Goal: Task Accomplishment & Management: Complete application form

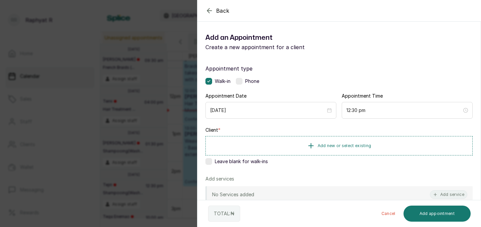
click at [118, 73] on div "Back Add Appointment Add an Appointment Create a new appointment for a client A…" at bounding box center [240, 113] width 481 height 227
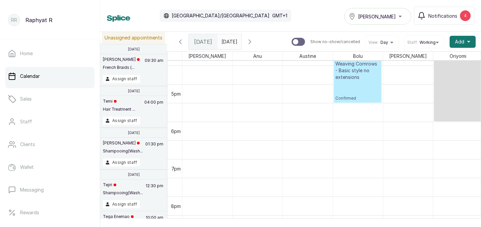
click at [393, 15] on div "[PERSON_NAME]" at bounding box center [378, 16] width 58 height 8
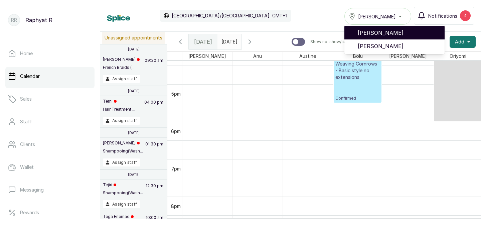
click at [378, 35] on span "[PERSON_NAME]" at bounding box center [398, 33] width 81 height 8
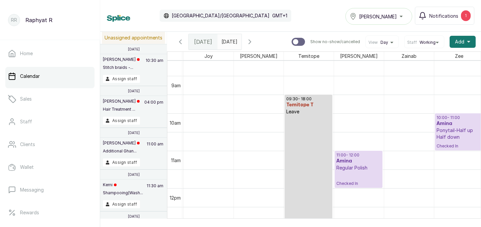
scroll to position [0, 203]
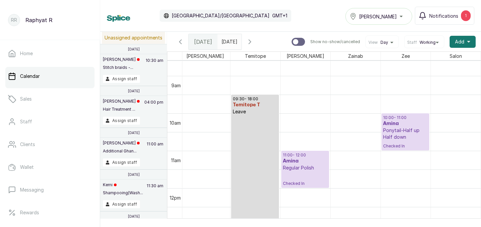
click at [403, 132] on p "Ponytail-Half up Half down" at bounding box center [405, 133] width 44 height 13
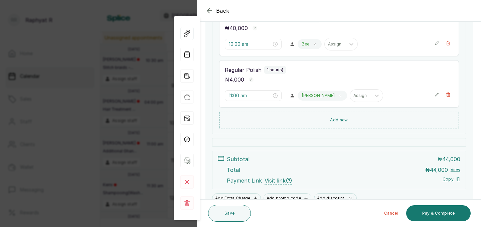
scroll to position [130, 0]
click at [210, 10] on icon "button" at bounding box center [209, 11] width 8 height 8
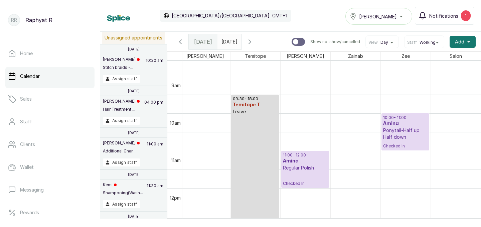
click at [401, 127] on p "Ponytail-Half up Half down" at bounding box center [405, 133] width 44 height 13
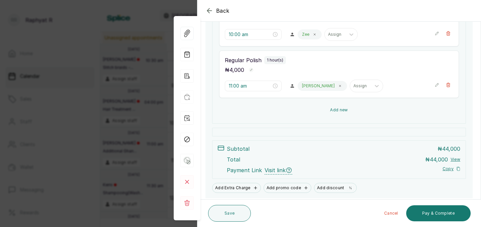
scroll to position [162, 0]
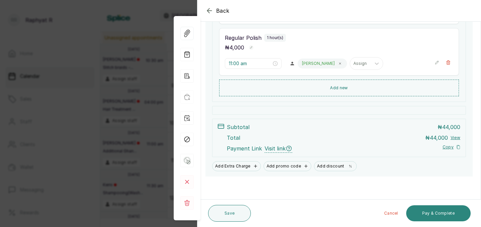
click at [434, 210] on button "Pay & Complete" at bounding box center [438, 213] width 64 height 16
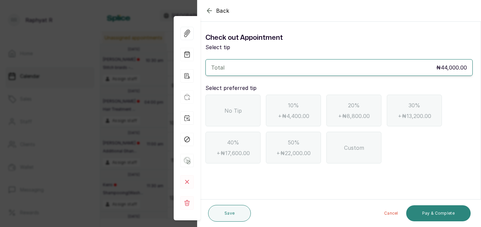
scroll to position [0, 0]
click at [227, 108] on span "No Tip" at bounding box center [232, 111] width 17 height 8
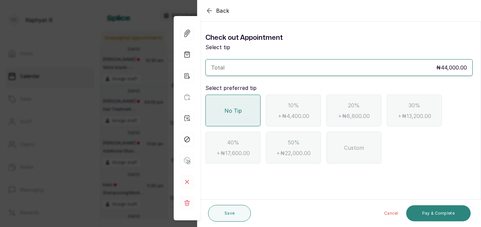
click at [449, 210] on button "Pay & Complete" at bounding box center [438, 213] width 64 height 16
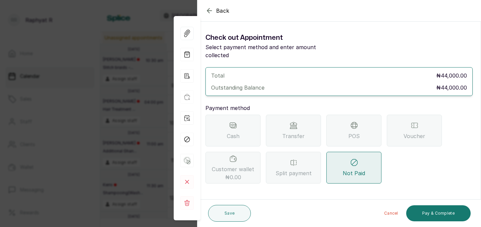
click at [355, 122] on icon at bounding box center [354, 125] width 6 height 6
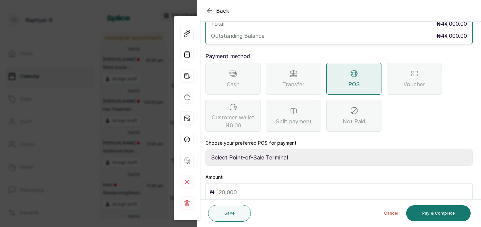
scroll to position [70, 0]
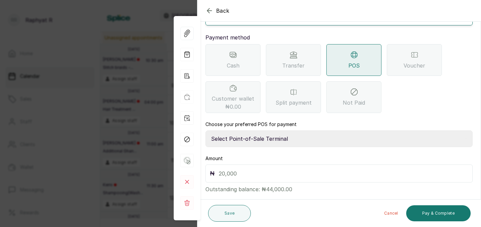
click at [271, 131] on select "Select Point-of-Sale Terminal Traction Providus Bank" at bounding box center [338, 138] width 267 height 17
select select "b1594abb-eea2-48ba-bf5f-ff0754569b84"
click at [221, 169] on input "text" at bounding box center [343, 173] width 249 height 9
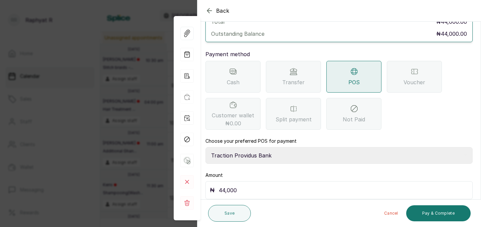
scroll to position [74, 0]
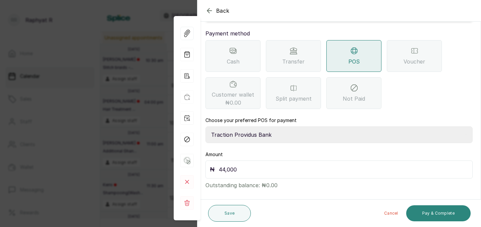
type input "44,000"
click at [438, 211] on button "Pay & Complete" at bounding box center [438, 213] width 64 height 16
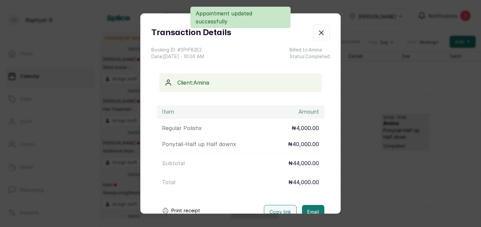
scroll to position [0, 0]
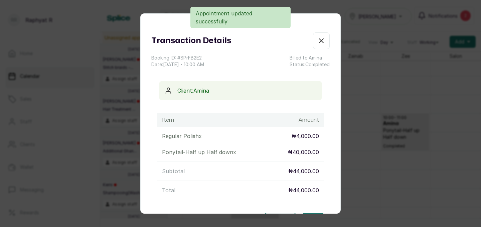
click at [323, 41] on icon "button" at bounding box center [321, 41] width 8 height 8
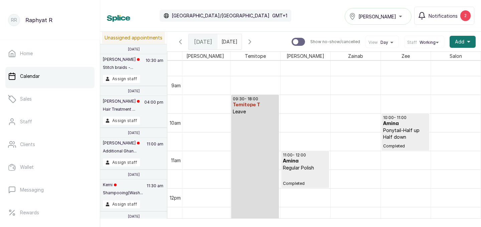
click at [401, 16] on div "[PERSON_NAME]" at bounding box center [378, 16] width 58 height 8
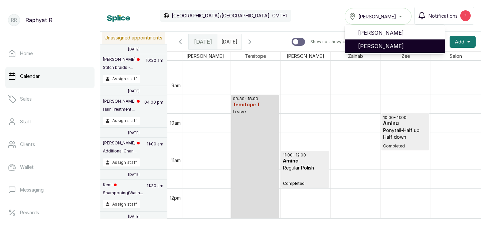
click at [394, 40] on li "[PERSON_NAME]" at bounding box center [395, 45] width 100 height 13
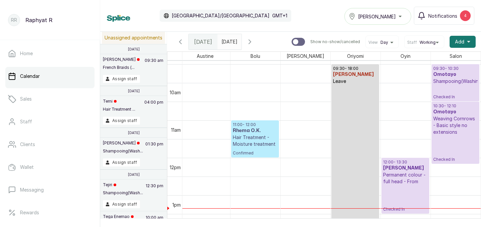
scroll to position [346, 103]
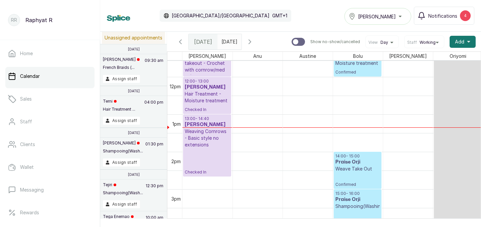
click at [402, 16] on div "[PERSON_NAME]" at bounding box center [378, 16] width 58 height 8
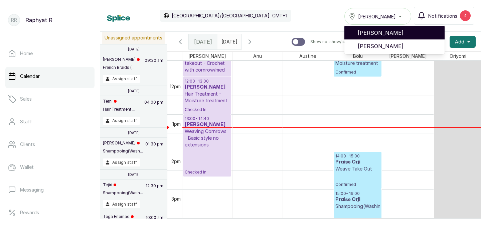
click at [399, 30] on span "[PERSON_NAME]" at bounding box center [398, 33] width 81 height 8
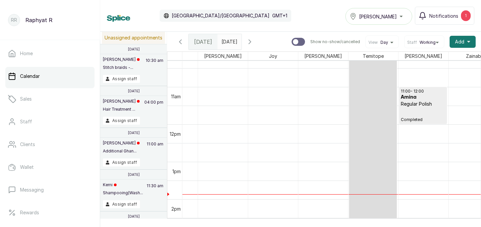
scroll to position [376, 0]
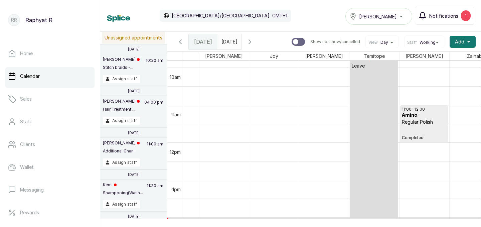
click at [465, 11] on div "1" at bounding box center [466, 15] width 10 height 11
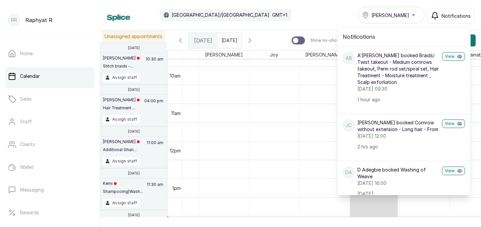
click at [312, 11] on div "Calendar Africa/Lagos GMT+1 Tasala Ikoyi Notifications Notifications AB A’alia …" at bounding box center [290, 15] width 367 height 17
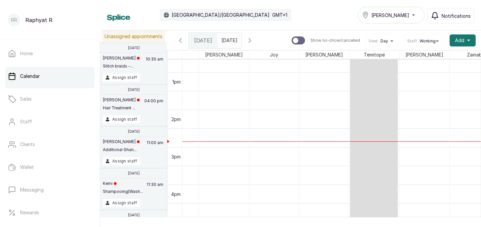
scroll to position [486, 0]
click at [241, 42] on span at bounding box center [234, 38] width 13 height 11
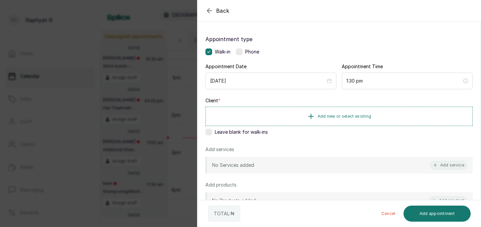
scroll to position [29, 0]
click at [209, 12] on icon "button" at bounding box center [209, 11] width 8 height 8
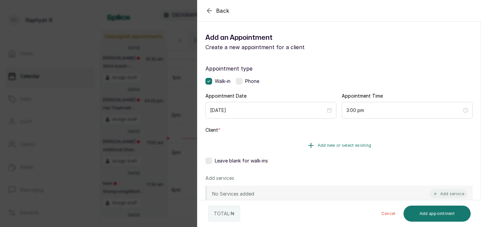
click at [357, 143] on span "Add new or select existing" at bounding box center [345, 145] width 54 height 5
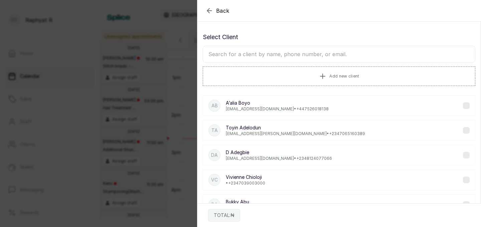
click at [215, 60] on input "text" at bounding box center [339, 54] width 272 height 17
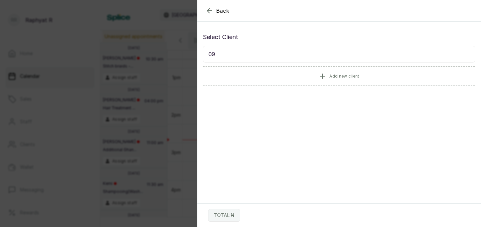
type input "0"
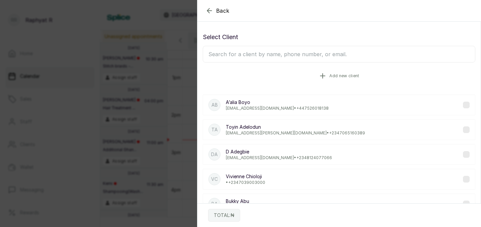
click at [339, 74] on span "Add new client" at bounding box center [344, 75] width 30 height 5
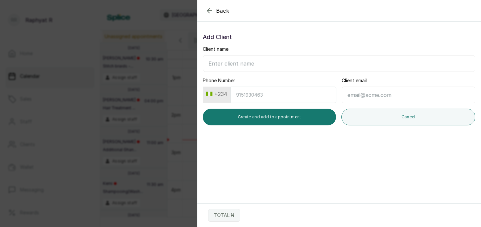
click at [244, 92] on input "Phone Number" at bounding box center [283, 94] width 106 height 16
type input "9084084802"
click at [211, 62] on input "Client name" at bounding box center [339, 63] width 272 height 17
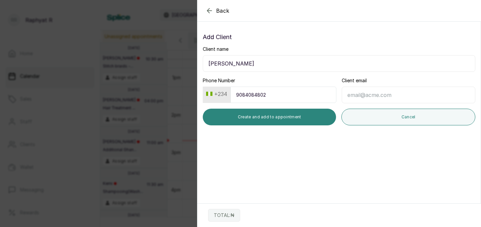
type input "Fatusin Temitope"
click at [289, 117] on button "Create and add to appointment" at bounding box center [269, 117] width 133 height 17
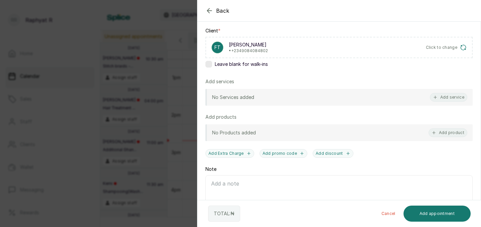
scroll to position [71, 0]
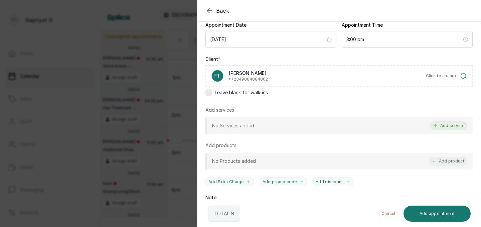
click at [455, 123] on button "Add service" at bounding box center [448, 125] width 37 height 9
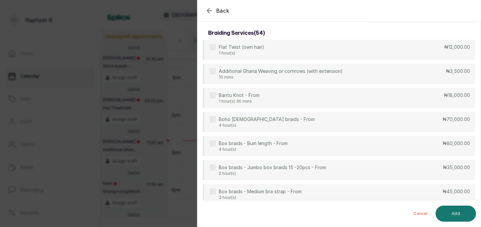
scroll to position [0, 0]
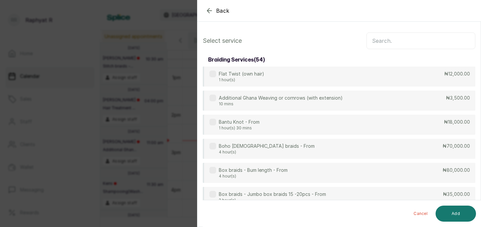
click at [380, 35] on input "text" at bounding box center [420, 40] width 109 height 17
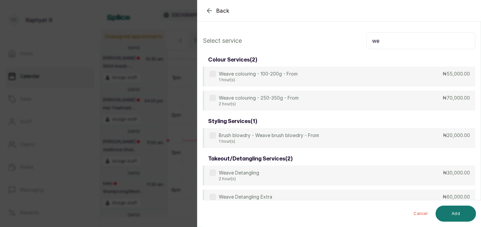
type input "w"
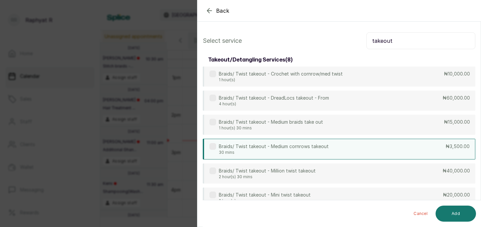
type input "takeout"
click at [407, 145] on div "Braids/ Twist takeout - Medium cornrows takeout 30 mins ₦3,500.00" at bounding box center [339, 149] width 272 height 21
click at [460, 213] on button "Add" at bounding box center [455, 213] width 40 height 16
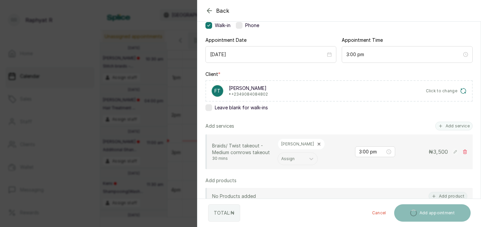
scroll to position [57, 0]
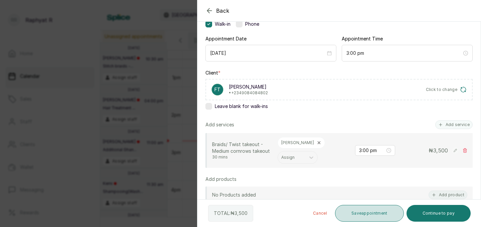
click at [363, 211] on button "Save appointment" at bounding box center [369, 213] width 69 height 17
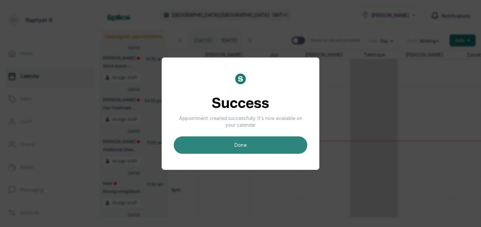
click at [240, 142] on button "done" at bounding box center [241, 144] width 134 height 17
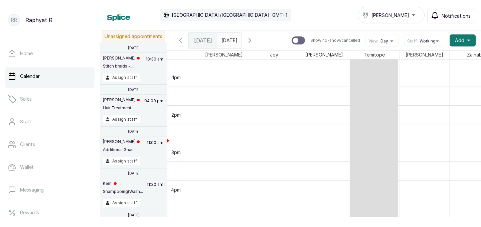
click at [254, 38] on icon "button" at bounding box center [250, 40] width 8 height 8
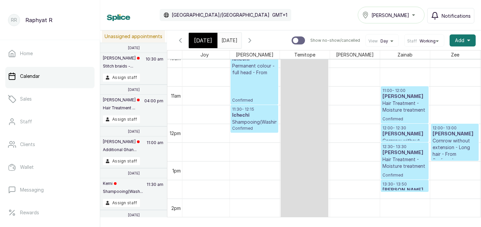
scroll to position [385, 203]
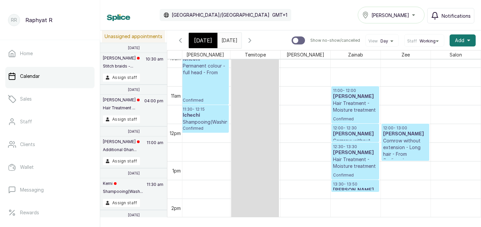
click at [350, 100] on h3 "Henrietta Uwhubetiyi" at bounding box center [355, 96] width 44 height 7
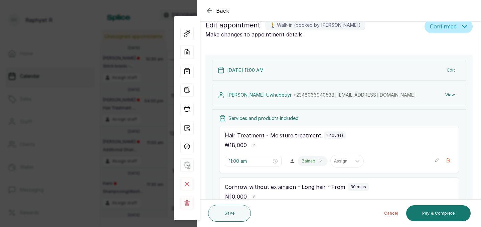
click at [452, 95] on button "View" at bounding box center [450, 95] width 20 height 12
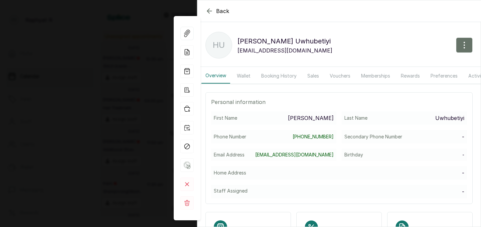
click at [108, 88] on div "Back Henrietta Uwhubetiyi HU Henrietta Uwhubetiyi uwhubetiyi@yahoo.com Overview…" at bounding box center [240, 113] width 481 height 227
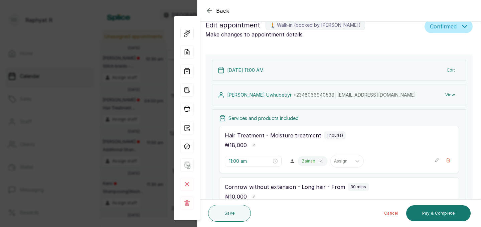
click at [68, 69] on div "Back Appointment Details Edit appointment 🚶 Walk-in (booked by Raphyat R) Make …" at bounding box center [240, 113] width 481 height 227
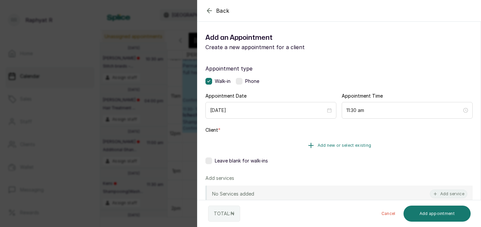
click at [323, 143] on span "Add new or select existing" at bounding box center [345, 145] width 54 height 5
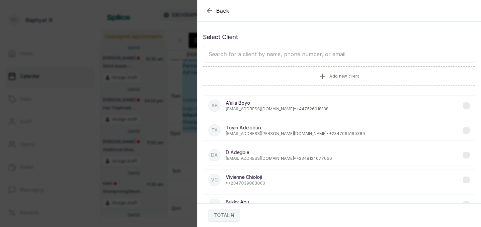
click at [306, 57] on input "text" at bounding box center [339, 54] width 272 height 17
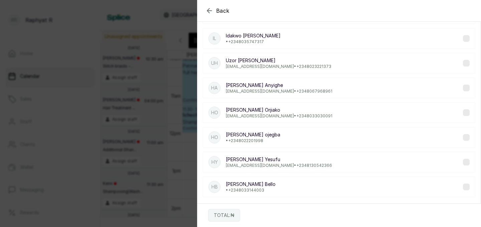
type input "henri"
click at [207, 11] on icon "button" at bounding box center [209, 10] width 4 height 4
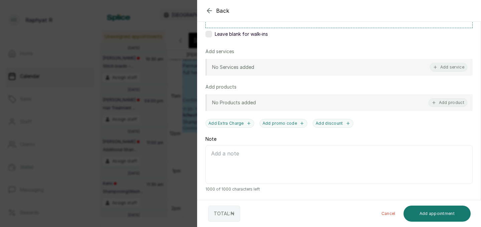
click at [208, 11] on icon "button" at bounding box center [209, 10] width 4 height 4
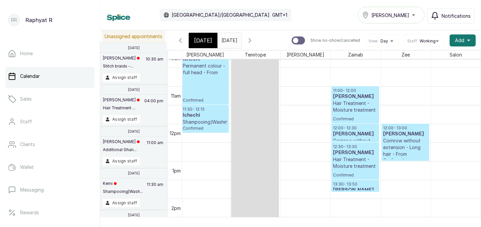
click at [350, 108] on p "Hair Treatment - Moisture treatment" at bounding box center [355, 106] width 44 height 13
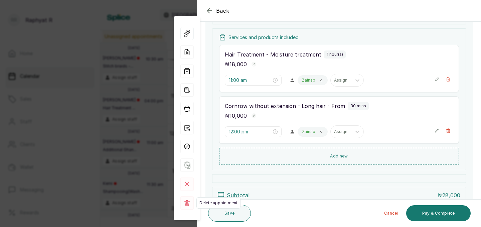
scroll to position [135, 0]
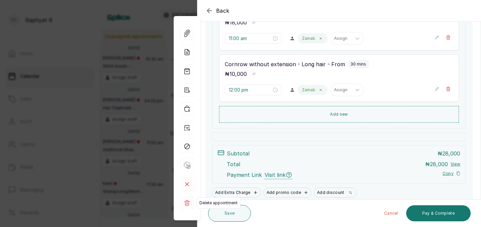
click at [185, 203] on icon at bounding box center [186, 203] width 5 height 6
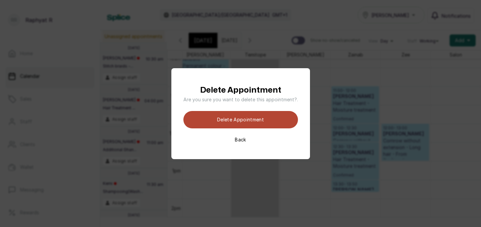
click at [250, 117] on button "Delete appointment" at bounding box center [240, 119] width 115 height 17
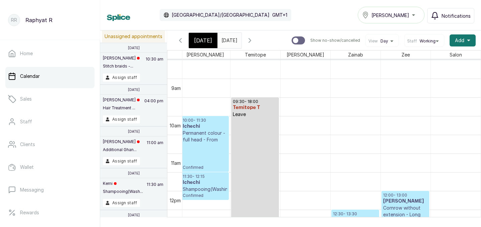
scroll to position [328, 203]
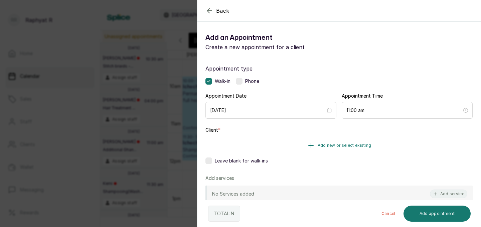
click at [355, 141] on button "Add new or select existing" at bounding box center [338, 145] width 267 height 19
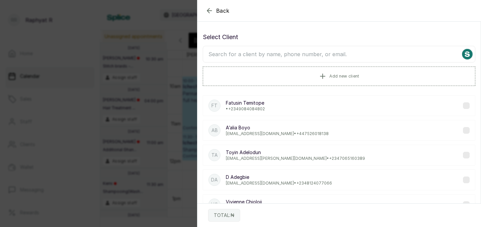
click at [221, 53] on input "text" at bounding box center [339, 54] width 272 height 17
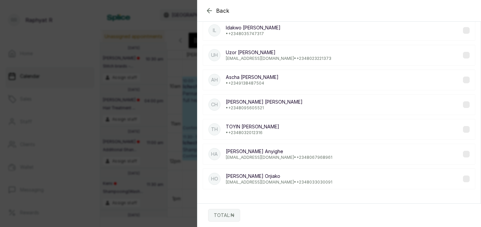
type input "henr"
click at [267, 181] on p "hicorjiako@gmail.com • +234 8033030091" at bounding box center [279, 181] width 107 height 5
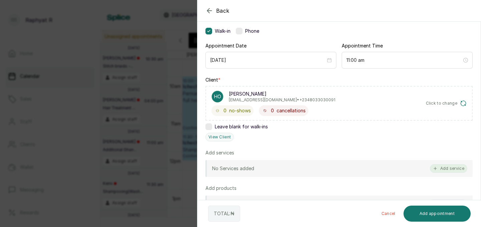
click at [442, 165] on button "Add service" at bounding box center [448, 168] width 37 height 9
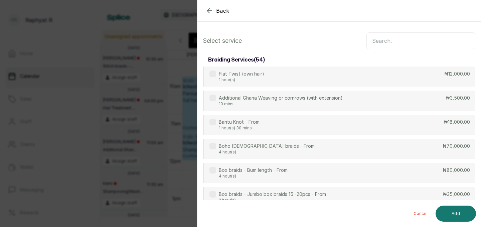
click at [376, 43] on input "text" at bounding box center [420, 40] width 109 height 17
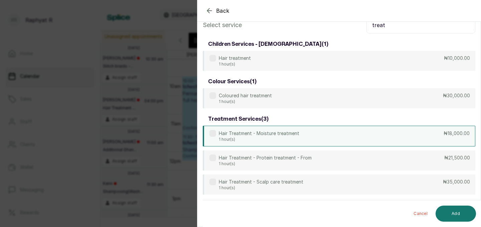
click at [380, 138] on div "Hair Treatment - Moisture treatment 1 hour(s) ₦18,000.00" at bounding box center [339, 136] width 272 height 21
click at [387, 27] on input "treat" at bounding box center [420, 25] width 109 height 17
type input "t"
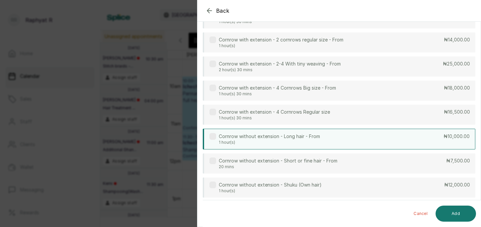
type input "corn"
click at [405, 140] on div "Cornrow without extension - Long hair - From 1 hour(s) ₦10,000.00" at bounding box center [339, 139] width 272 height 21
click at [451, 212] on button "Add" at bounding box center [455, 213] width 40 height 16
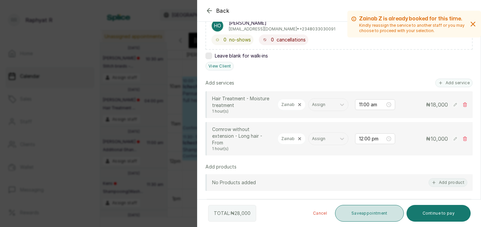
click at [370, 209] on button "Save appointment" at bounding box center [369, 213] width 69 height 17
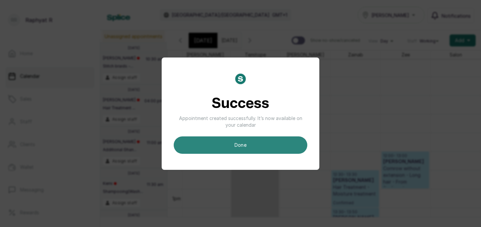
click at [241, 146] on button "done" at bounding box center [241, 144] width 134 height 17
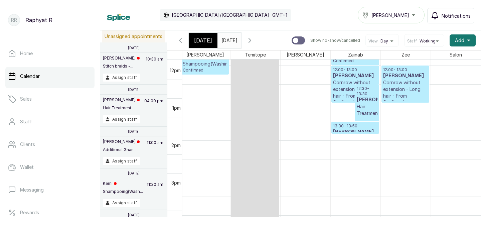
scroll to position [440, 0]
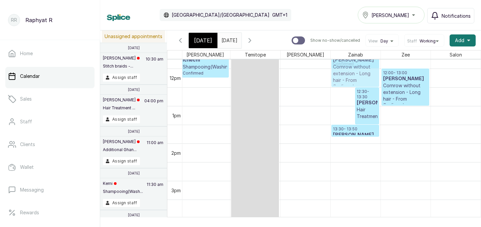
drag, startPoint x: 346, startPoint y: 102, endPoint x: 345, endPoint y: 88, distance: 13.0
click at [345, 88] on div "10:00 - 11:30 Ichechi Permanent colour - full head - From Confirmed 11:30 - 12:…" at bounding box center [230, 69] width 501 height 898
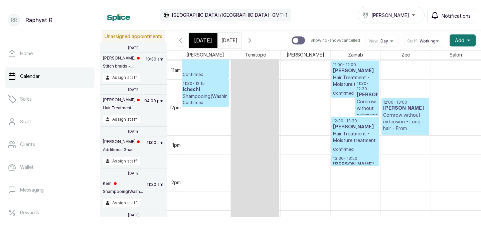
scroll to position [396, 0]
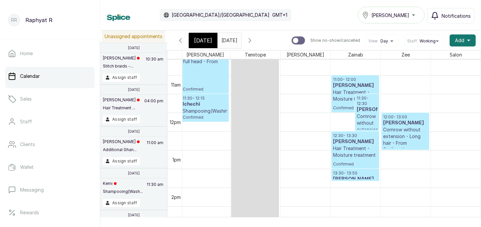
click at [366, 103] on p "11:30 - 12:30" at bounding box center [367, 100] width 21 height 11
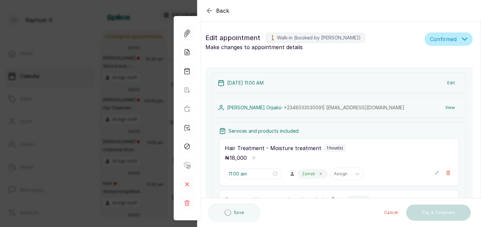
type input "11:30 am"
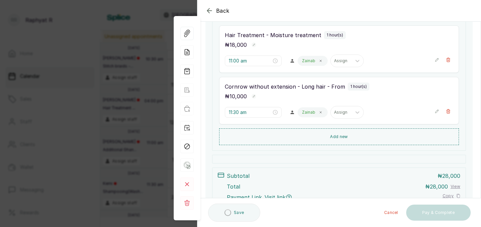
click at [436, 110] on icon "button" at bounding box center [436, 111] width 3 height 3
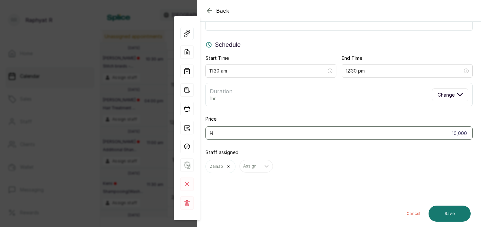
click at [210, 7] on icon "button" at bounding box center [209, 11] width 8 height 8
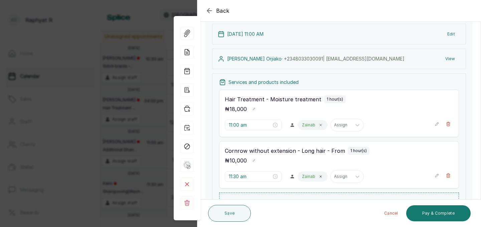
click at [134, 80] on div "Back Appointment Details Edit appointment 🚶 Walk-in (booked by Raphyat R) Make …" at bounding box center [240, 113] width 481 height 227
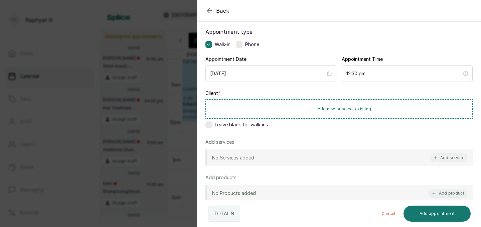
scroll to position [48, 0]
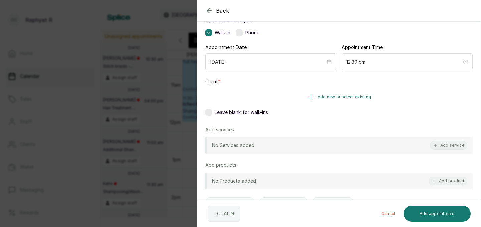
click at [356, 98] on span "Add new or select existing" at bounding box center [345, 96] width 54 height 5
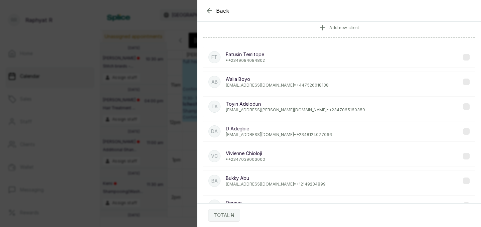
scroll to position [0, 0]
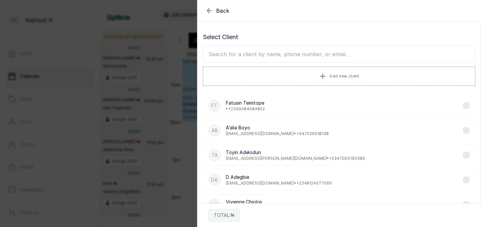
click at [301, 53] on input "text" at bounding box center [339, 54] width 272 height 17
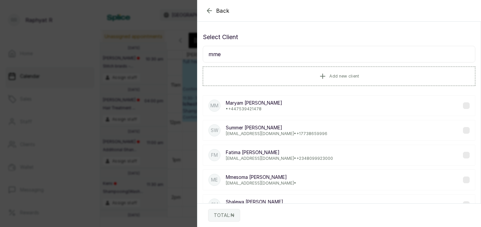
type input "mme"
click at [295, 179] on div "ME Mmesoma Emma-Nwakanma Nneree@yahoo.com •" at bounding box center [339, 179] width 272 height 21
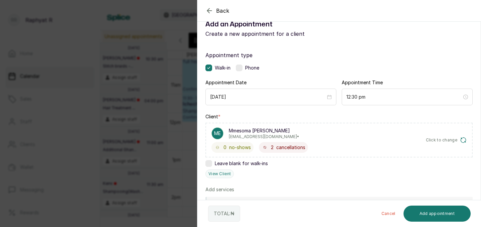
scroll to position [23, 0]
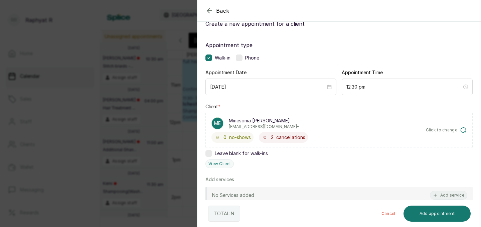
click at [66, 85] on div "Back Add Appointment Add an Appointment Create a new appointment for a client A…" at bounding box center [240, 113] width 481 height 227
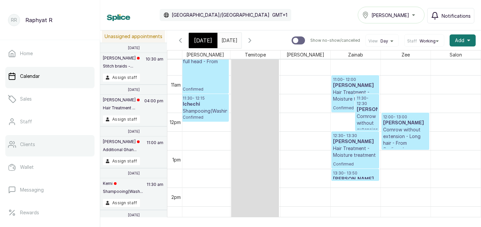
click at [29, 143] on p "Clients" at bounding box center [27, 144] width 15 height 7
